Goal: Task Accomplishment & Management: Manage account settings

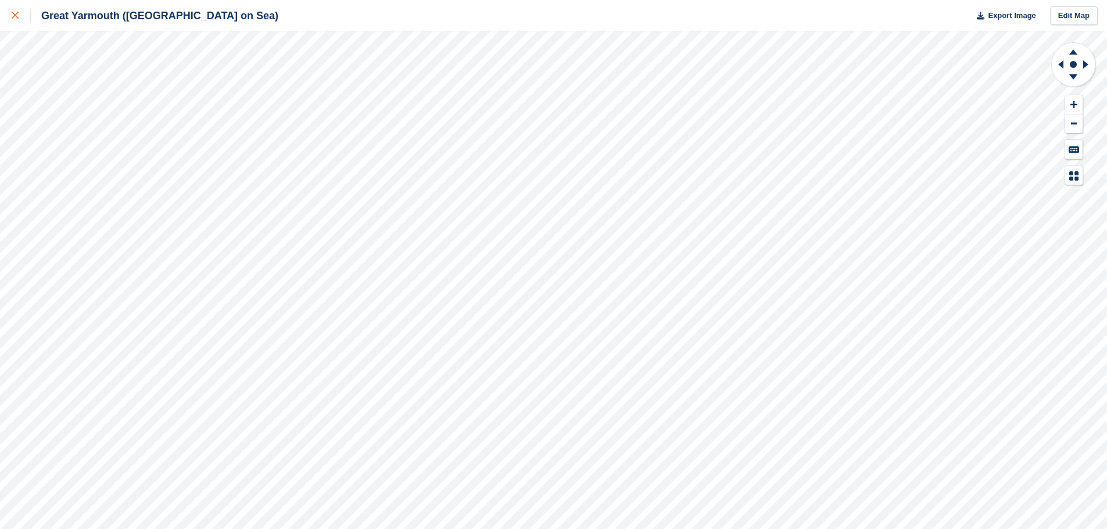
click at [16, 21] on div at bounding box center [21, 16] width 19 height 14
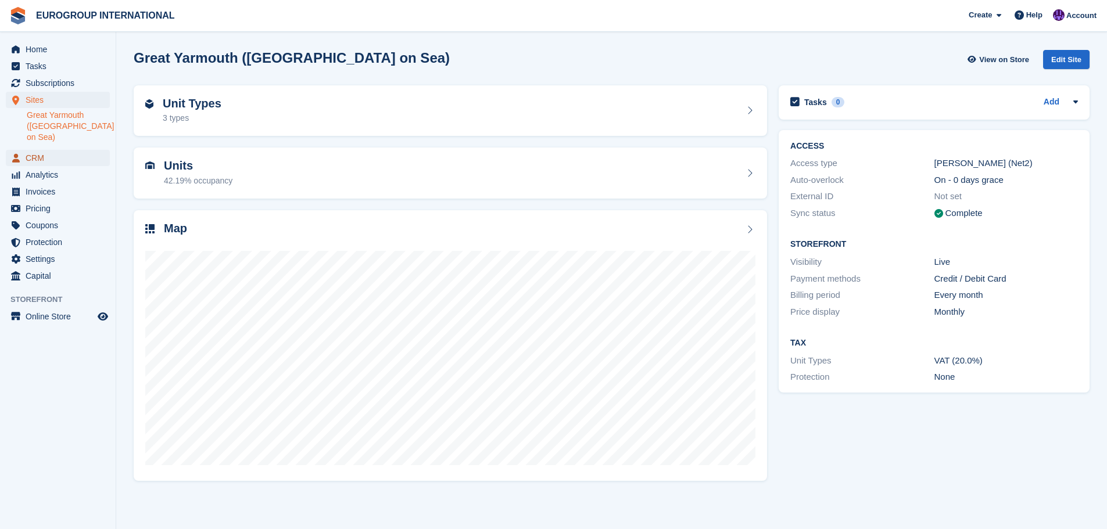
click at [61, 150] on span "CRM" at bounding box center [61, 158] width 70 height 16
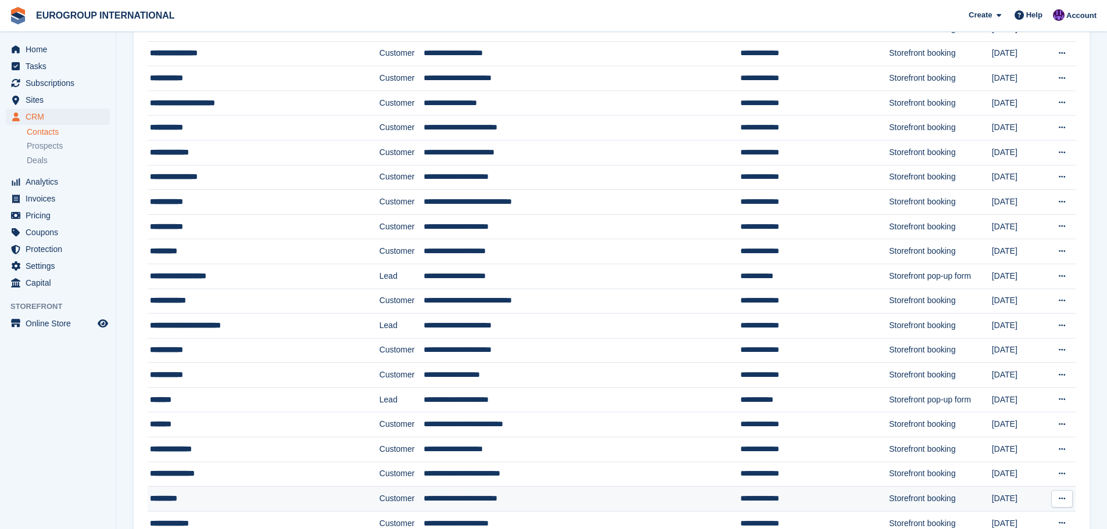
scroll to position [206, 0]
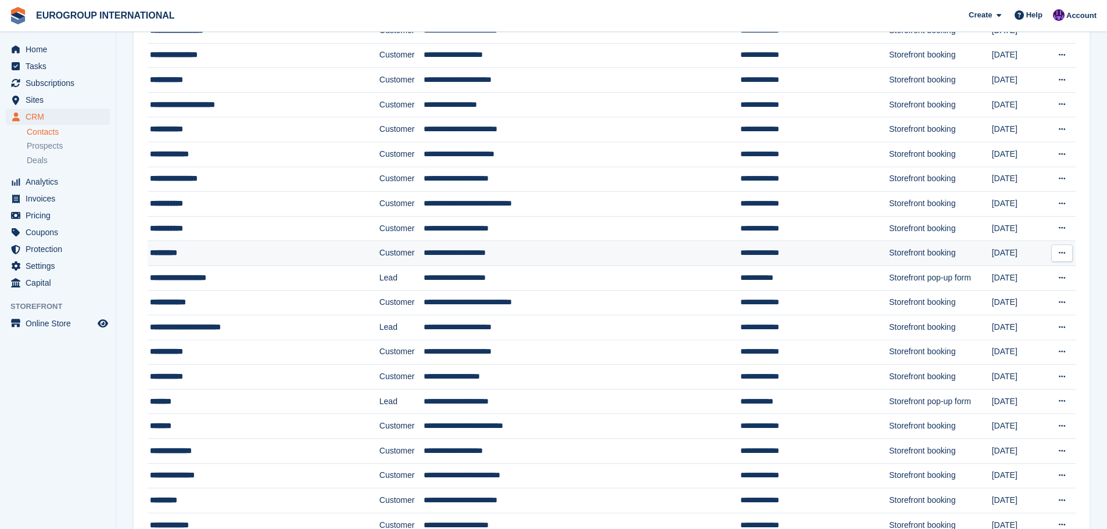
click at [286, 253] on div "*********" at bounding box center [241, 253] width 182 height 12
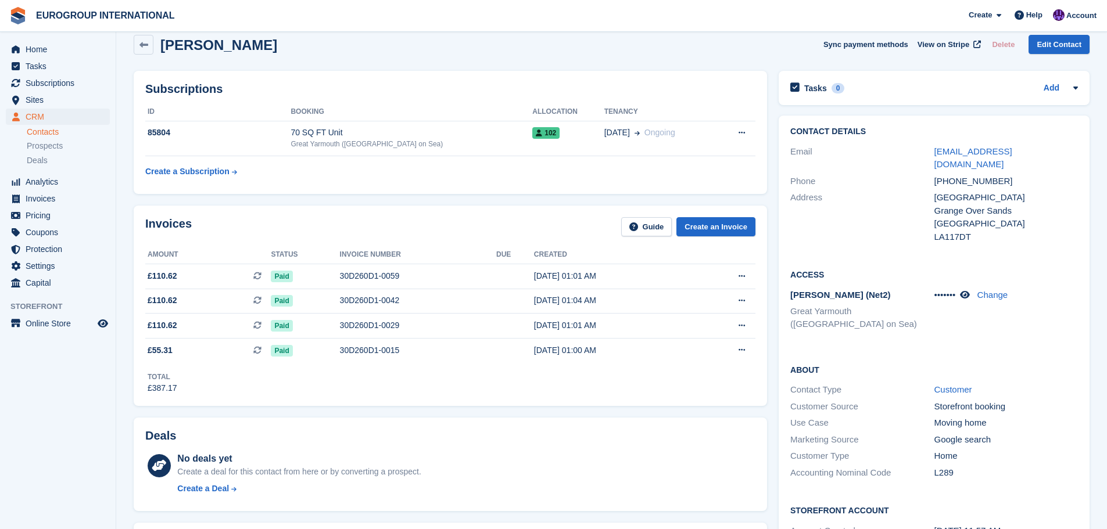
scroll to position [58, 0]
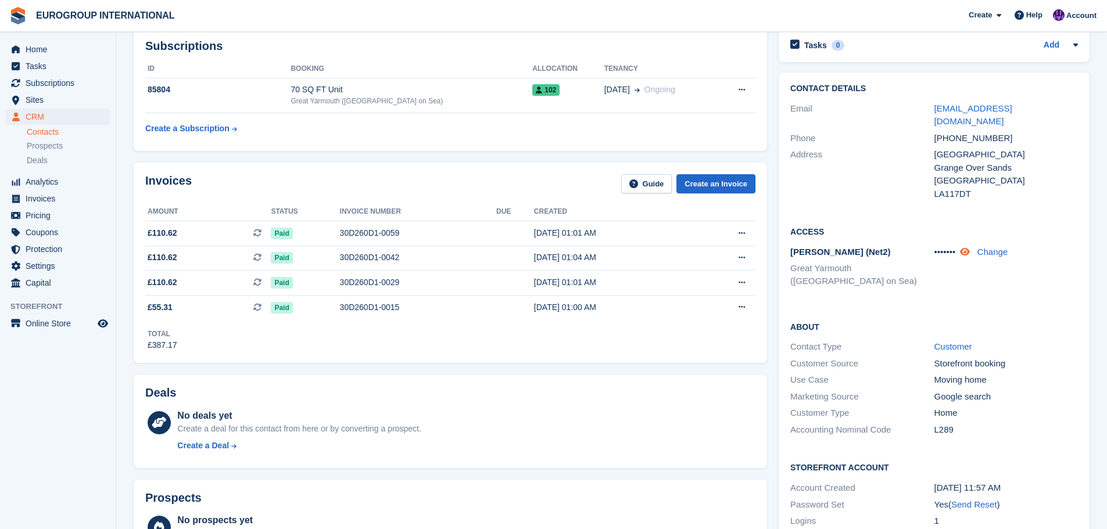
click at [972, 247] on link at bounding box center [966, 252] width 12 height 10
